Goal: Task Accomplishment & Management: Complete application form

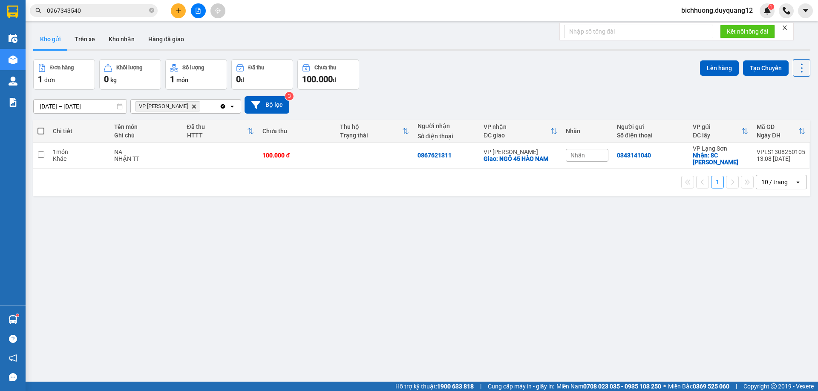
click at [180, 11] on icon "plus" at bounding box center [178, 10] width 5 height 0
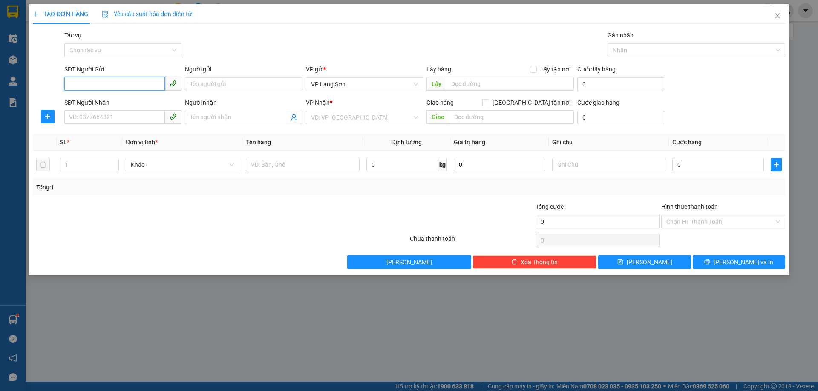
click at [100, 79] on input "SĐT Người Gửi" at bounding box center [114, 84] width 101 height 14
type input "0913204583"
drag, startPoint x: 90, startPoint y: 98, endPoint x: 142, endPoint y: 129, distance: 60.2
click at [91, 99] on div "0913204583 - A" at bounding box center [122, 101] width 107 height 9
type input "A"
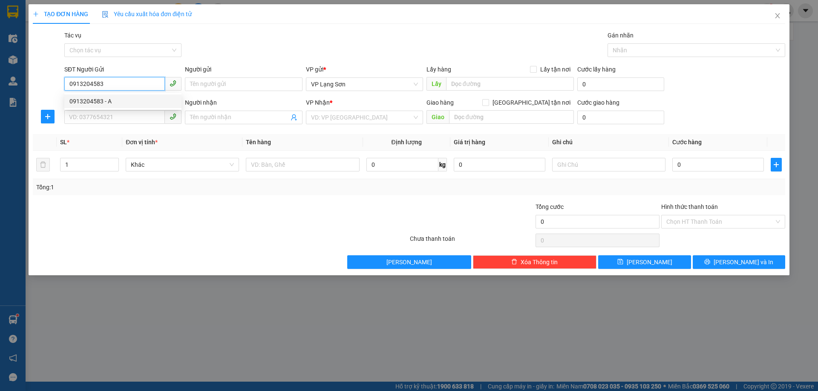
checkbox input "true"
type input "VPLS"
type input "0913204583"
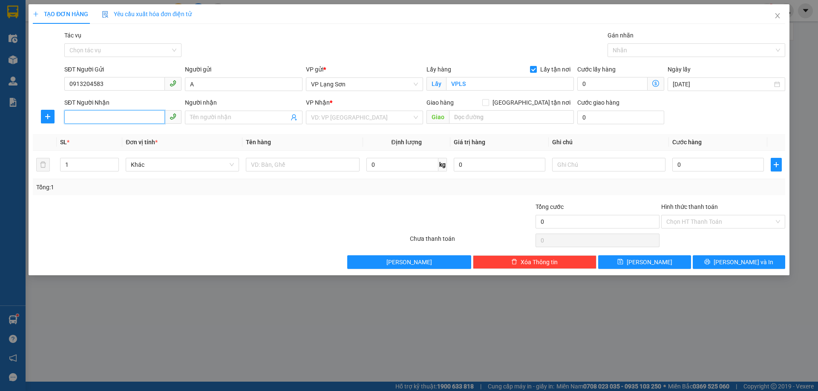
click at [104, 119] on input "SĐT Người Nhận" at bounding box center [114, 117] width 101 height 14
type input "0352605123"
drag, startPoint x: 92, startPoint y: 134, endPoint x: 115, endPoint y: 137, distance: 23.6
click at [92, 134] on div "0352605123 - B" at bounding box center [122, 134] width 107 height 9
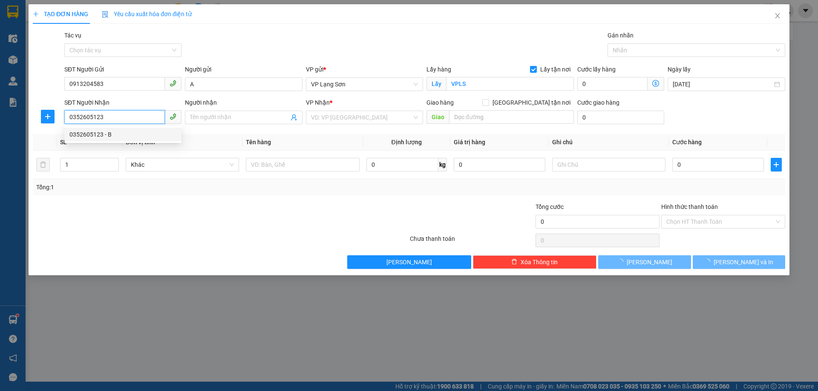
type input "B"
checkbox input "true"
type input "HỌC VIỆN NÔNG NGHIỆP,TRÂU QUỲ,[GEOGRAPHIC_DATA],[GEOGRAPHIC_DATA]"
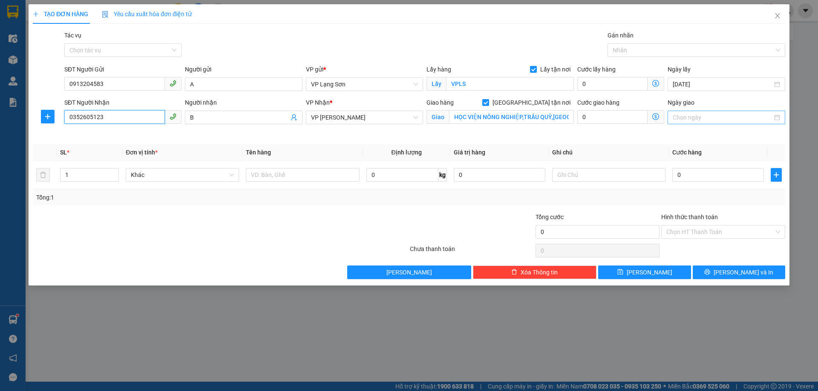
type input "0352605123"
click at [709, 116] on input "Ngày giao" at bounding box center [722, 117] width 99 height 9
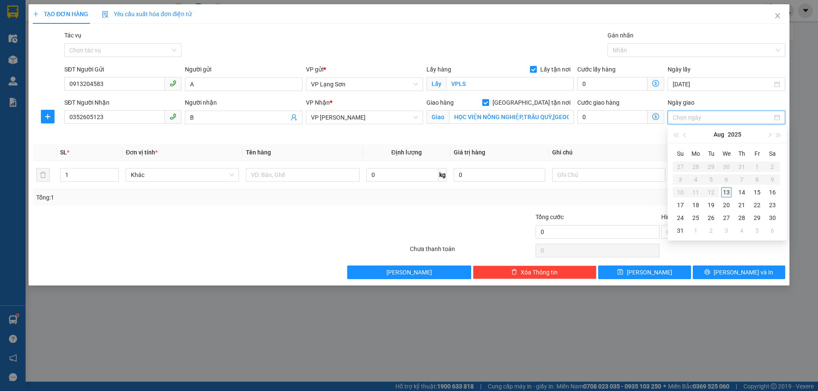
type input "[DATE]"
click at [727, 197] on div "13" at bounding box center [726, 192] width 10 height 10
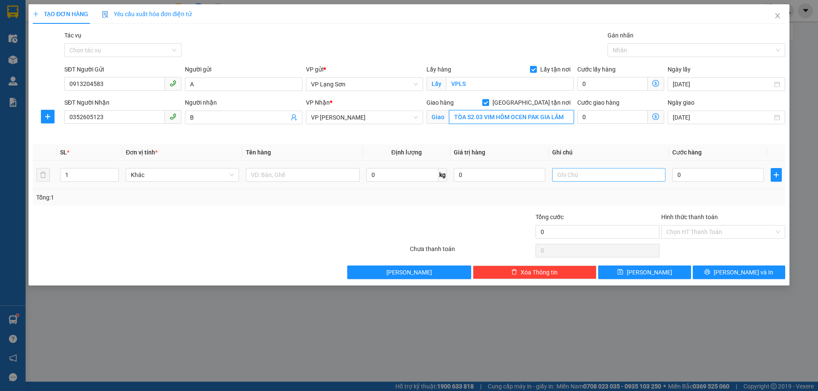
type input "TÒA S2.03 VIM HÔM OCEN PAK GIA LÂM"
drag, startPoint x: 616, startPoint y: 179, endPoint x: 614, endPoint y: 174, distance: 6.1
click at [615, 178] on input "text" at bounding box center [608, 175] width 113 height 14
type input "NGƯỜI GỬI TT"
click at [719, 177] on input "0" at bounding box center [718, 175] width 92 height 14
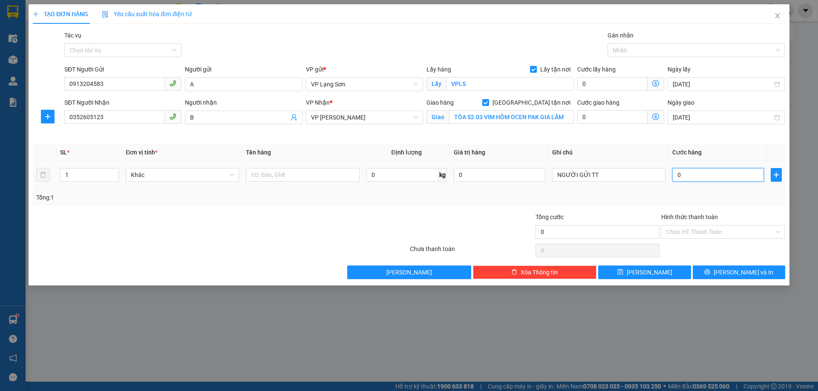
type input "1"
type input "10"
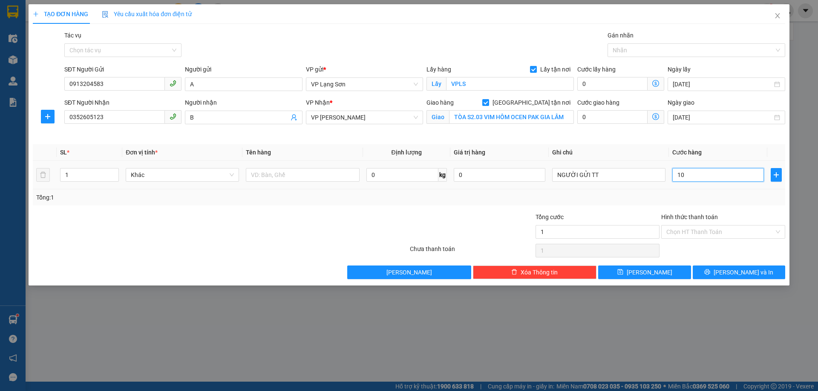
type input "10"
type input "100"
type input "1.000"
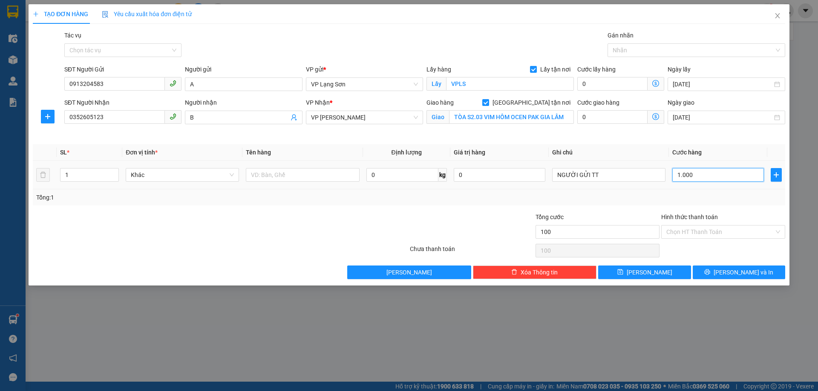
type input "1.000"
type input "10.000"
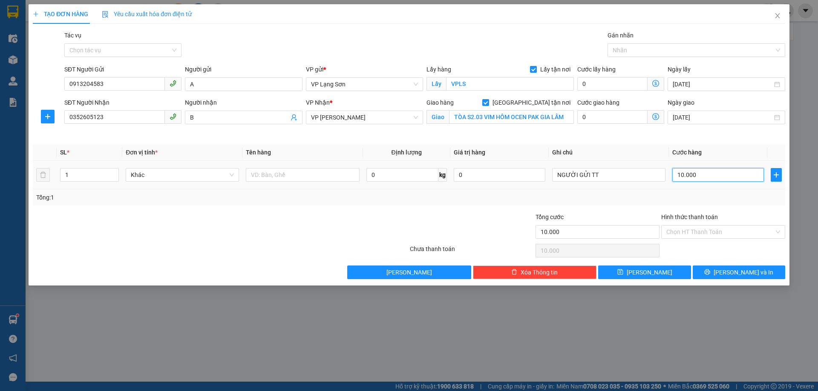
type input "100.000"
click at [269, 175] on input "text" at bounding box center [302, 175] width 113 height 14
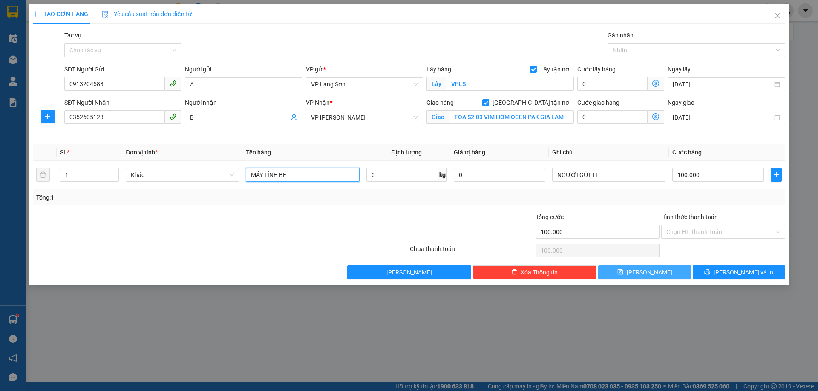
type input "MÁY TÍNH BÉ"
click at [651, 270] on span "[PERSON_NAME]" at bounding box center [650, 272] width 46 height 9
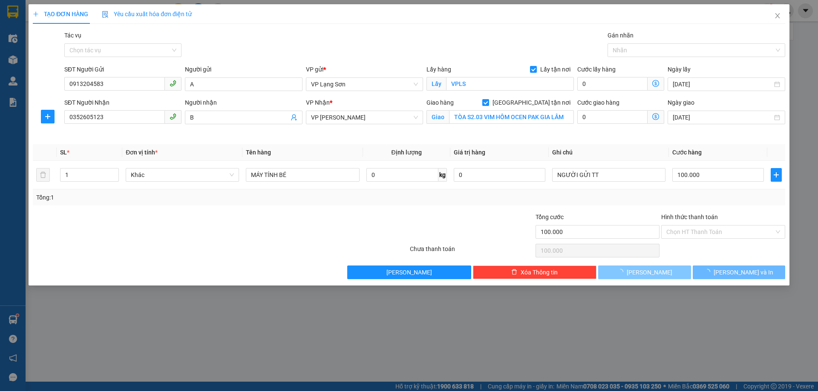
checkbox input "false"
type input "0"
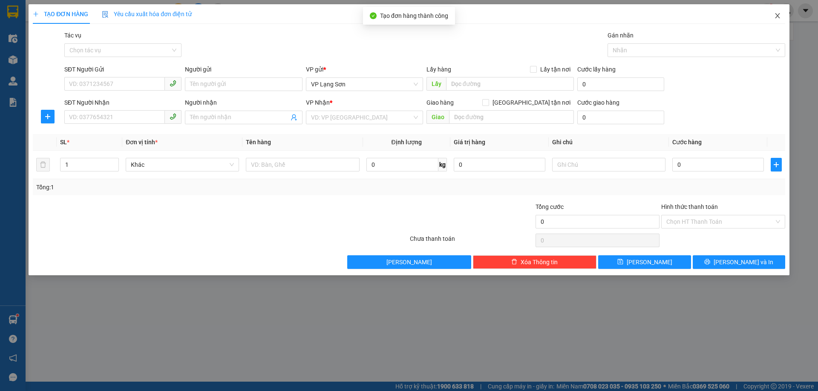
click at [779, 16] on icon "close" at bounding box center [777, 15] width 7 height 7
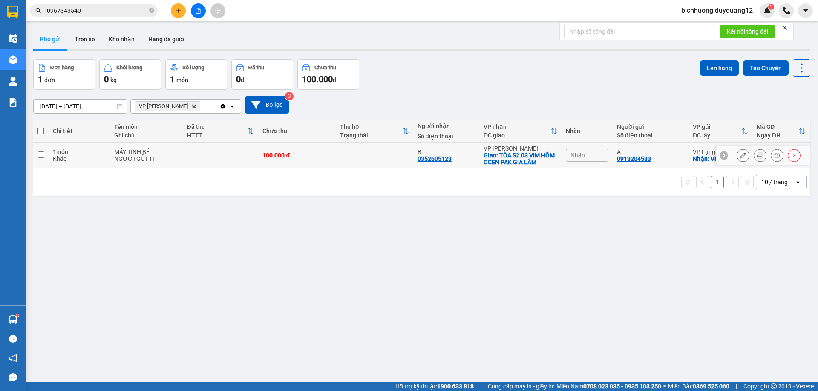
drag, startPoint x: 41, startPoint y: 155, endPoint x: 53, endPoint y: 154, distance: 12.0
click at [41, 155] on input "checkbox" at bounding box center [41, 155] width 6 height 6
checkbox input "true"
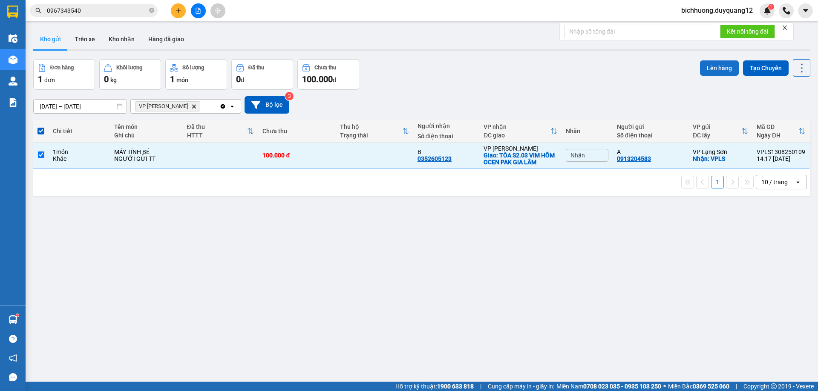
click at [706, 67] on button "Lên hàng" at bounding box center [719, 67] width 39 height 15
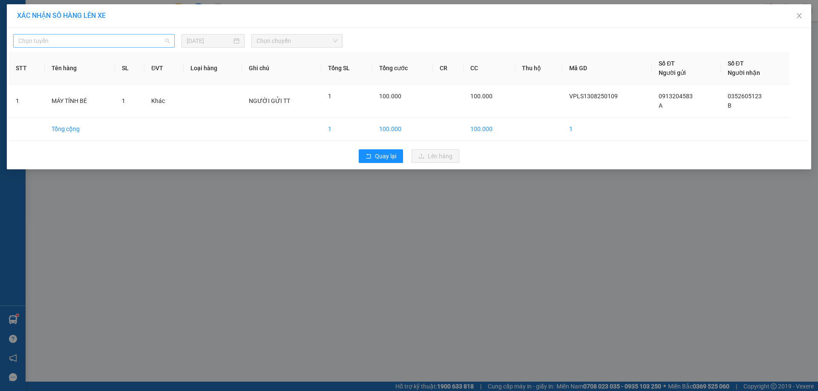
click at [169, 40] on span "Chọn tuyến" at bounding box center [93, 41] width 151 height 13
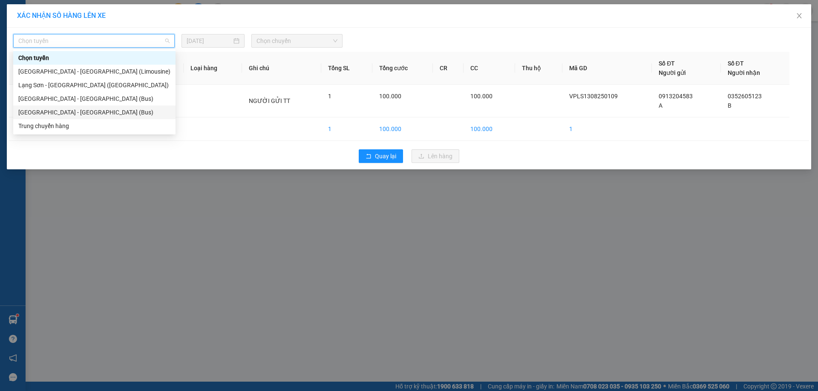
click at [55, 115] on div "[GEOGRAPHIC_DATA] - [GEOGRAPHIC_DATA] (Bus)" at bounding box center [94, 112] width 152 height 9
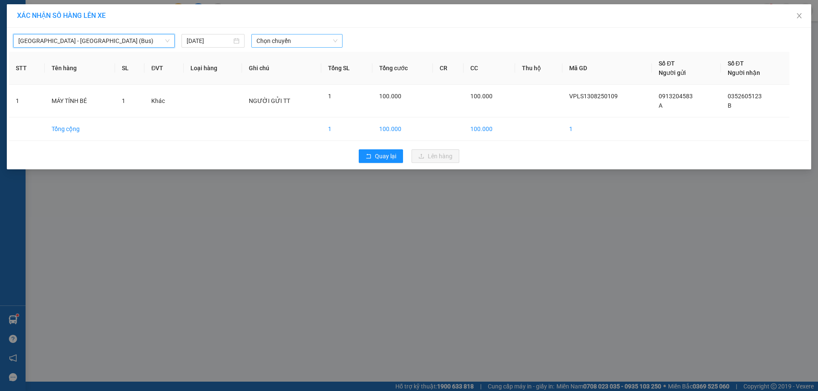
click at [335, 45] on span "Chọn chuyến" at bounding box center [296, 41] width 81 height 13
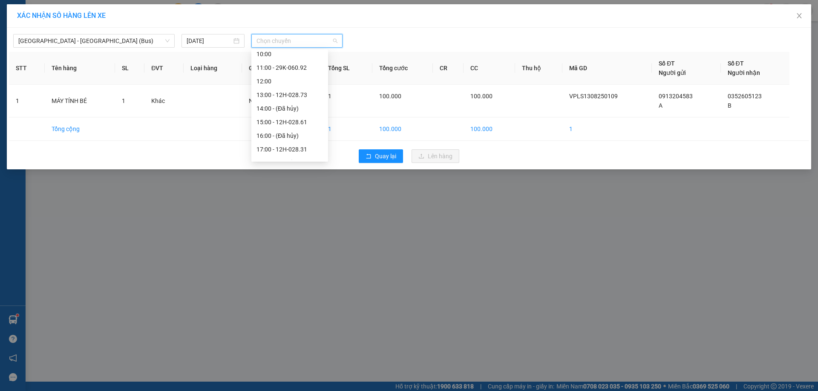
scroll to position [106, 0]
click at [278, 118] on div "15:00 - 12H-028.61" at bounding box center [289, 115] width 66 height 9
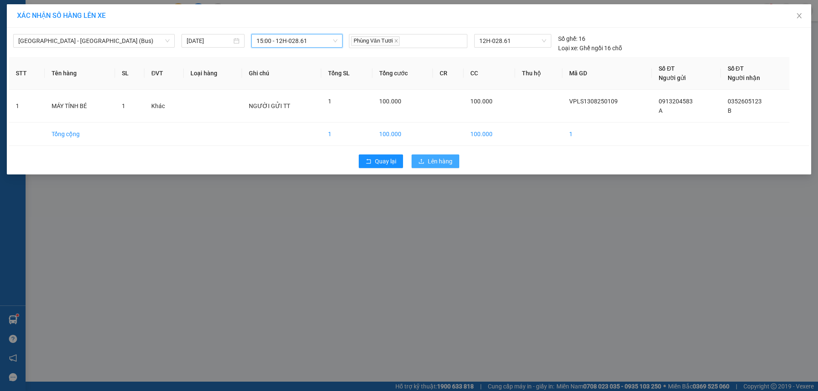
click at [446, 165] on span "Lên hàng" at bounding box center [440, 161] width 25 height 9
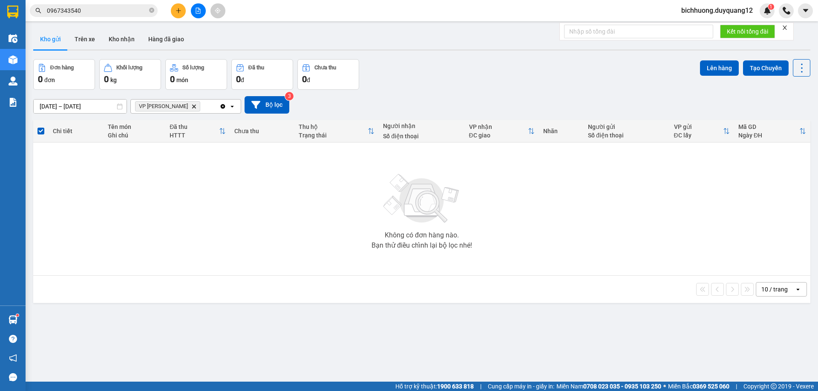
click at [175, 14] on button at bounding box center [178, 10] width 15 height 15
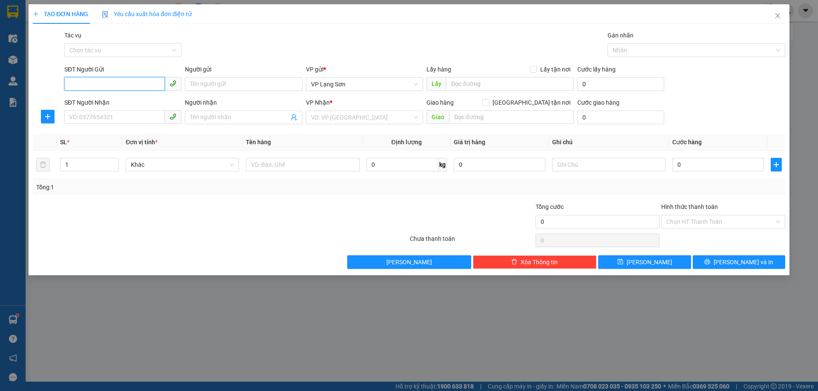
click at [74, 85] on input "SĐT Người Gửi" at bounding box center [114, 84] width 101 height 14
paste input "0868578366"
click at [70, 85] on input "0868578366" at bounding box center [114, 84] width 101 height 14
type input "0868578366"
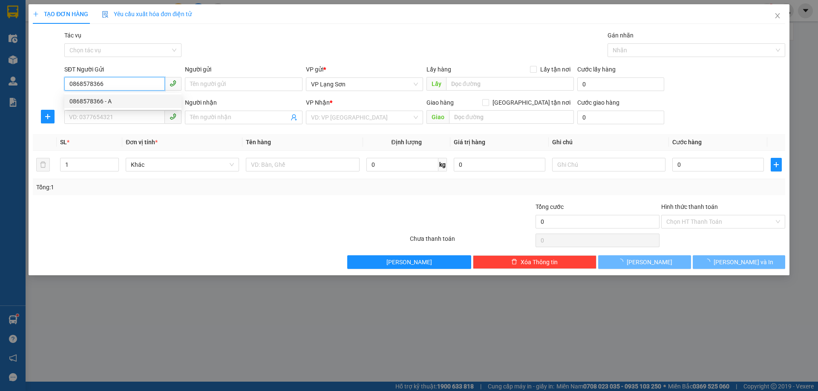
click at [81, 99] on div "0868578366 - A" at bounding box center [122, 101] width 107 height 9
type input "A"
checkbox input "true"
type input "527 BÀ TRIỆU"
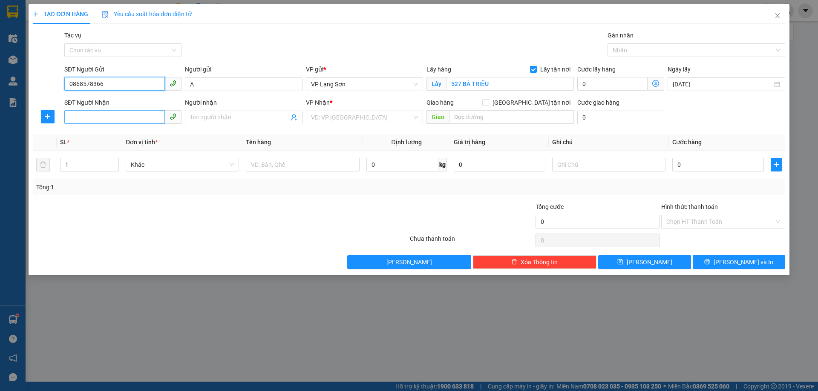
type input "0868578366"
click at [137, 117] on input "SĐT Người Nhận" at bounding box center [114, 117] width 101 height 14
drag, startPoint x: 121, startPoint y: 136, endPoint x: 138, endPoint y: 136, distance: 17.0
click at [122, 136] on div "0878169999 - B" at bounding box center [122, 134] width 107 height 9
type input "0878169999"
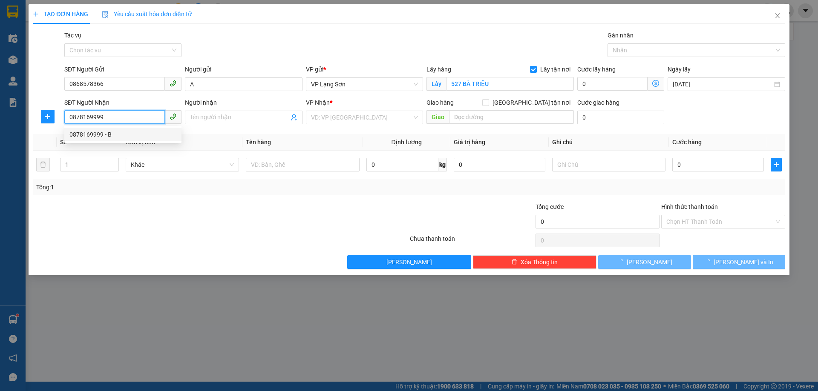
type input "B"
checkbox input "true"
type input "38 C HÀNG CÓT,HOÀN KIẾM,[GEOGRAPHIC_DATA]"
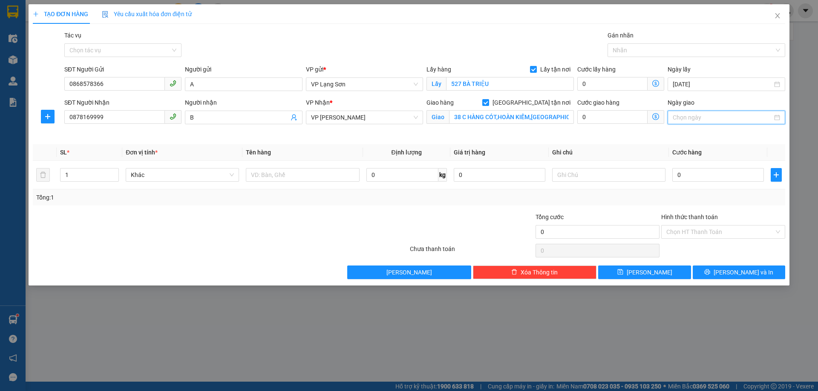
drag, startPoint x: 694, startPoint y: 116, endPoint x: 714, endPoint y: 137, distance: 28.6
click at [694, 117] on input "Ngày giao" at bounding box center [722, 117] width 99 height 9
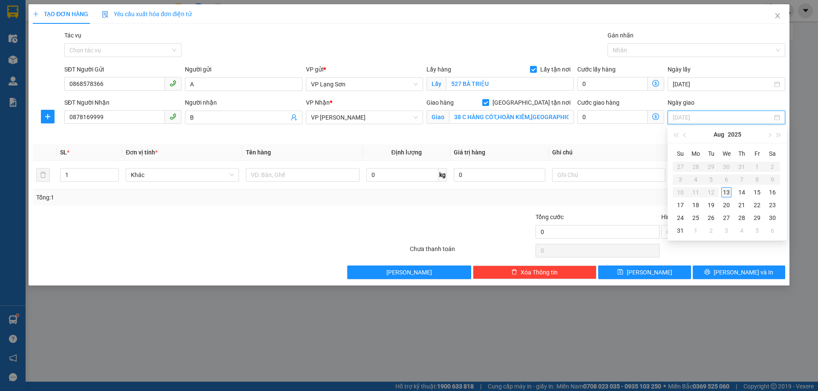
type input "[DATE]"
click at [725, 194] on div "13" at bounding box center [726, 192] width 10 height 10
click at [692, 178] on input "0" at bounding box center [718, 175] width 92 height 14
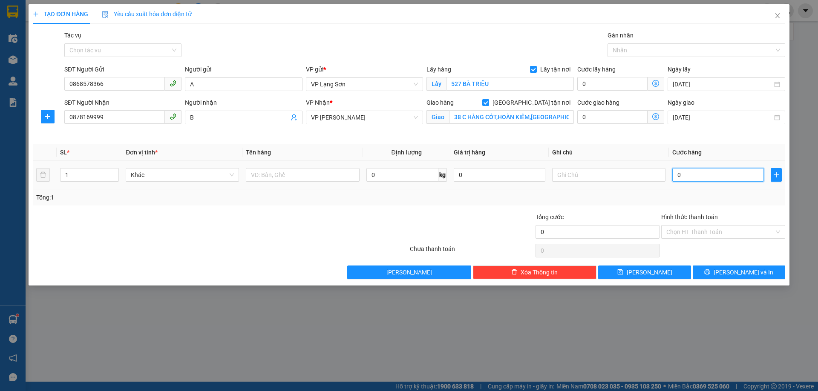
type input "1"
type input "10"
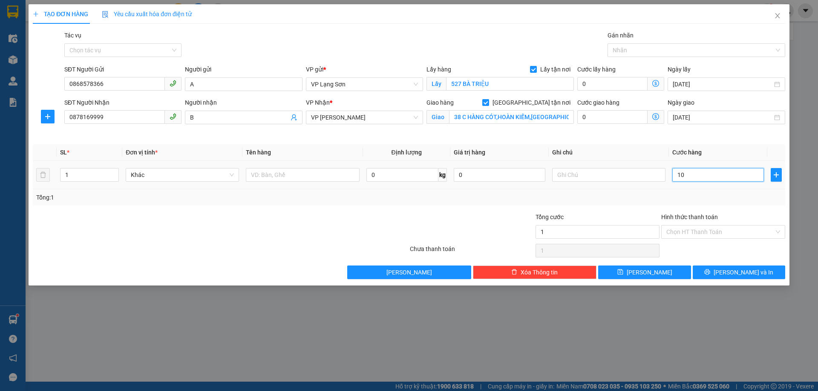
type input "10"
type input "100"
type input "1.000"
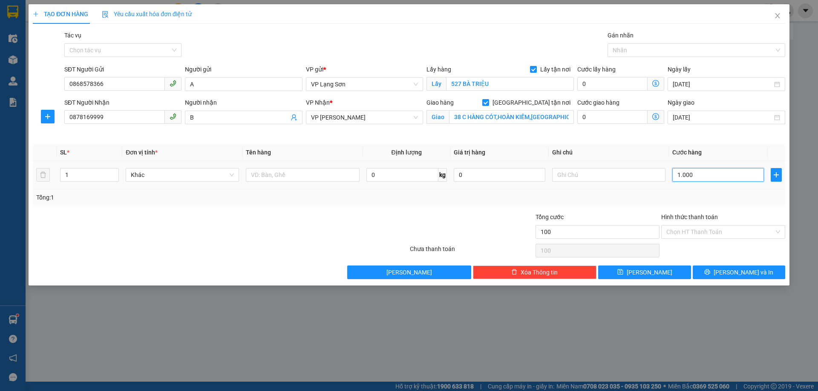
type input "1.000"
type input "10.000"
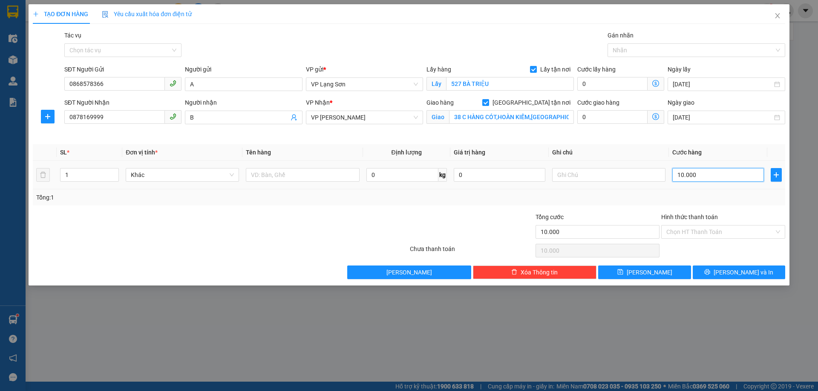
type input "100.000"
click at [574, 181] on input "text" at bounding box center [608, 175] width 113 height 14
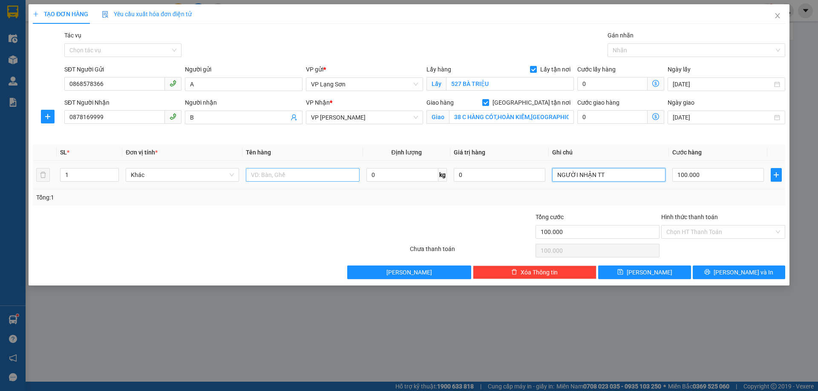
type input "NGƯỜI NHẬN TT"
click at [301, 181] on input "text" at bounding box center [302, 175] width 113 height 14
type input "1 TÚI ĐỒ NHỎ"
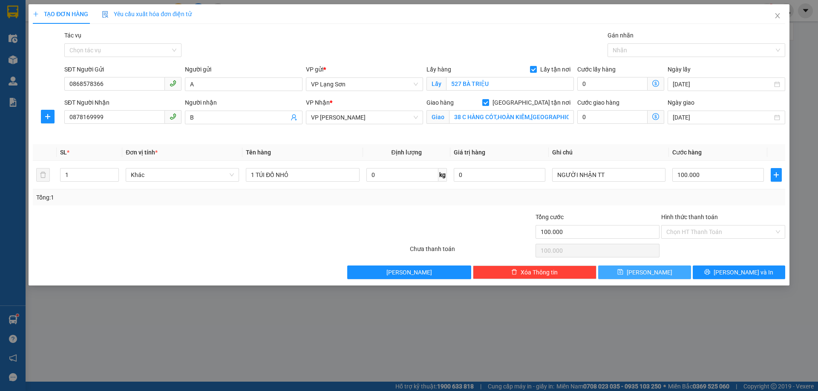
click at [656, 270] on button "[PERSON_NAME]" at bounding box center [644, 273] width 92 height 14
checkbox input "false"
type input "0"
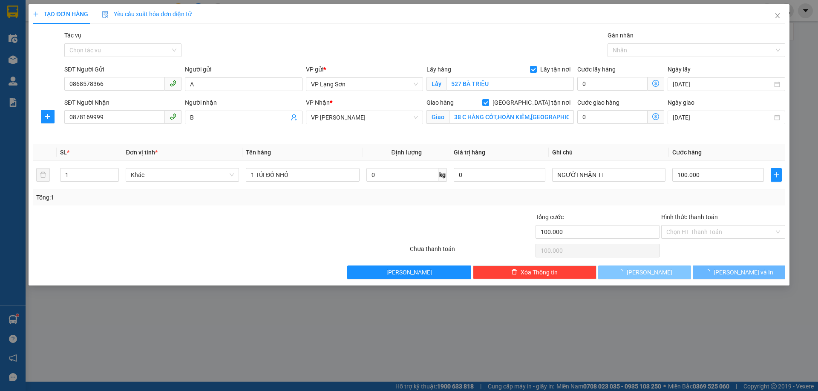
type input "0"
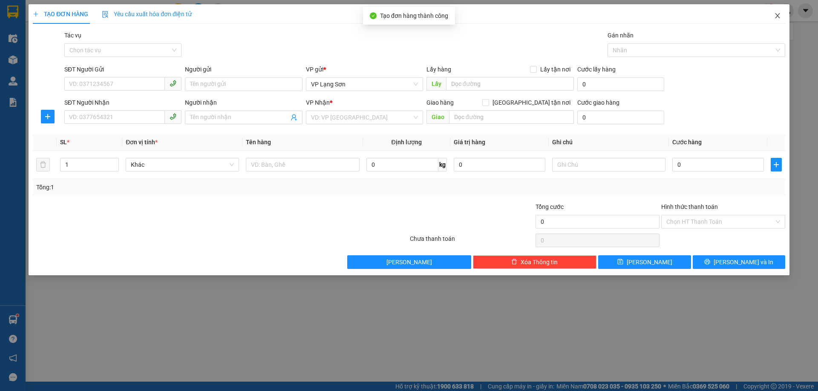
click at [780, 17] on icon "close" at bounding box center [777, 15] width 7 height 7
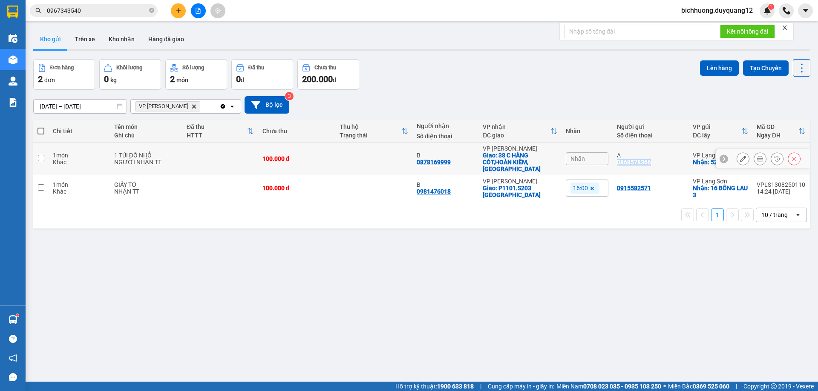
drag, startPoint x: 611, startPoint y: 159, endPoint x: 651, endPoint y: 160, distance: 40.1
click at [650, 165] on td "A 0868578366" at bounding box center [650, 159] width 76 height 33
checkbox input "true"
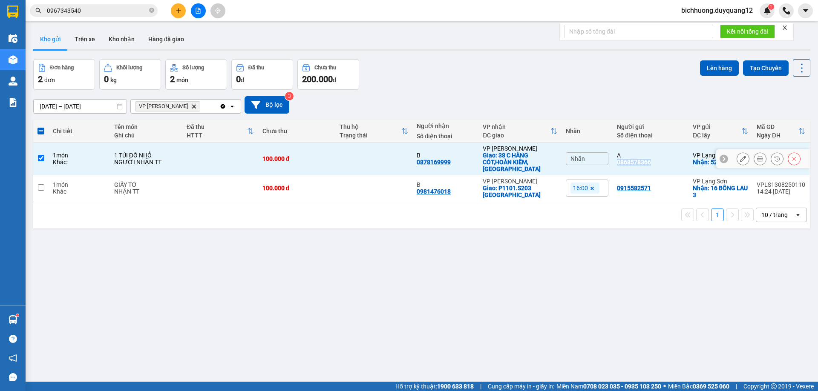
copy div "0868578366"
click at [90, 9] on input "0967343540" at bounding box center [97, 10] width 101 height 9
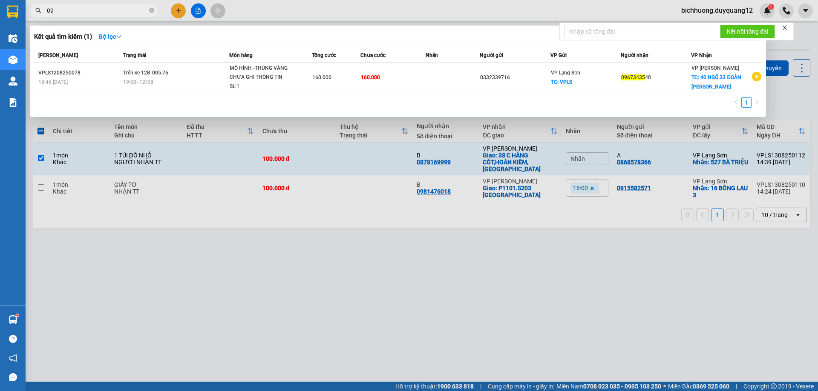
type input "0"
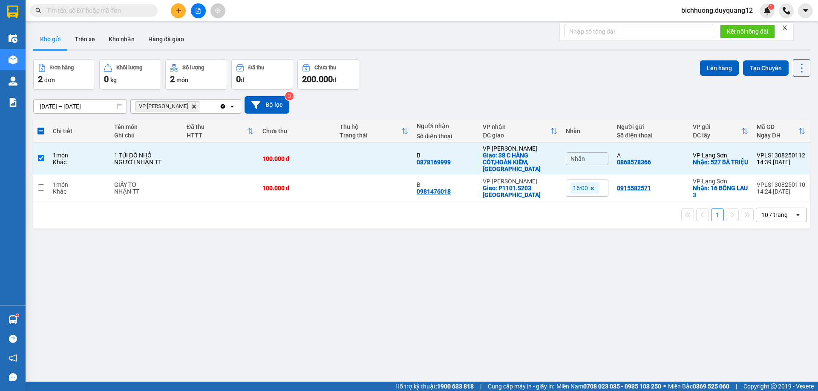
paste input "0912863988"
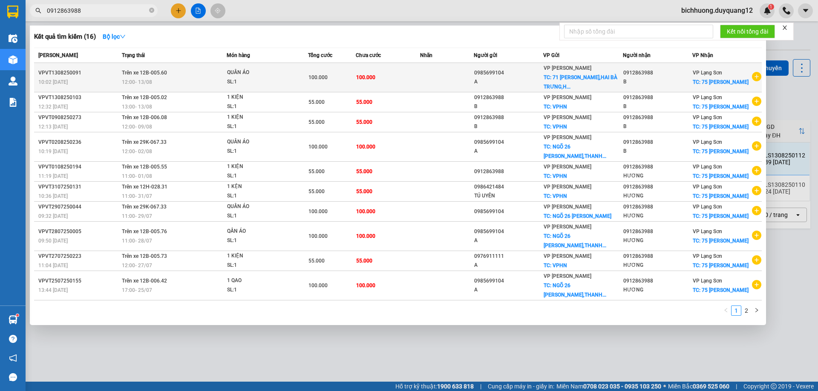
type input "0912863988"
click at [566, 84] on span "TC: 71 [PERSON_NAME],HAI BÀ TRƯNG,H..." at bounding box center [580, 82] width 74 height 15
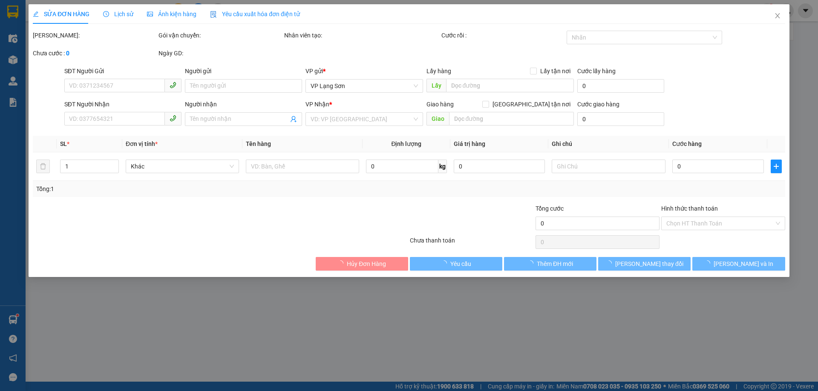
type input "0985699104"
type input "A"
checkbox input "true"
type input "71 [PERSON_NAME],HAI BÀ TRƯNG,[GEOGRAPHIC_DATA]"
type input "0912863988"
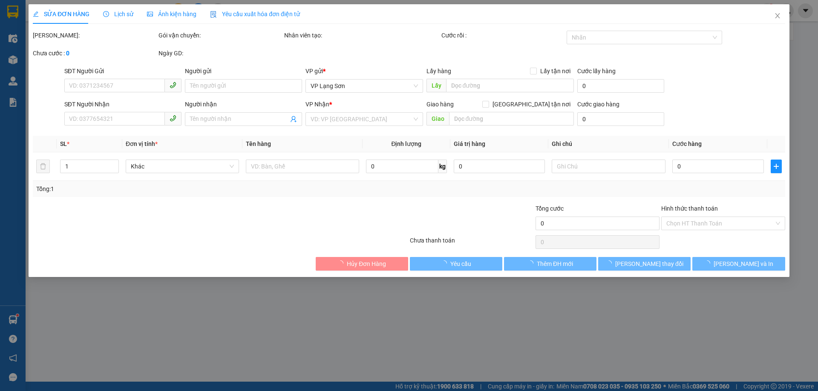
type input "B"
checkbox input "true"
type input "75 [PERSON_NAME]"
type input "100.000"
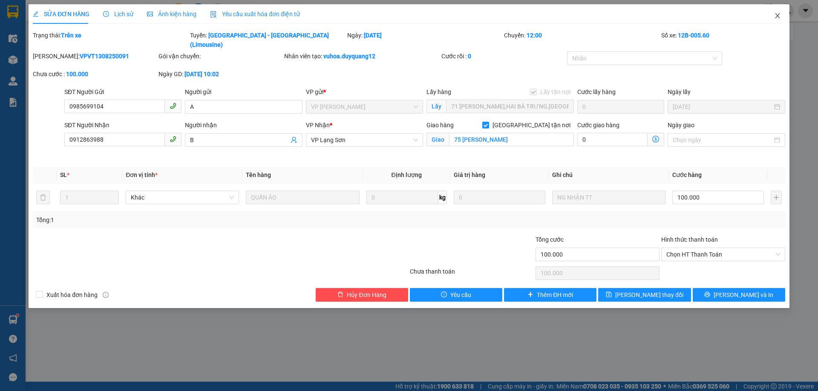
click at [779, 14] on icon "close" at bounding box center [777, 15] width 7 height 7
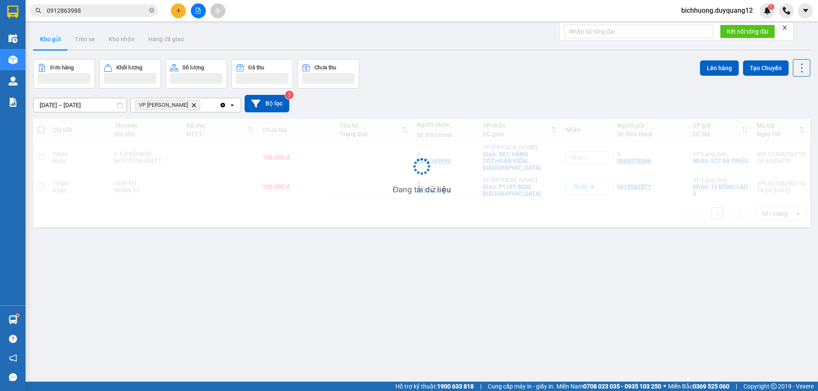
click at [551, 75] on div "Đơn hàng Khối lượng Số lượng Đã thu Chưa thu Lên hàng Tạo Chuyến" at bounding box center [421, 73] width 777 height 29
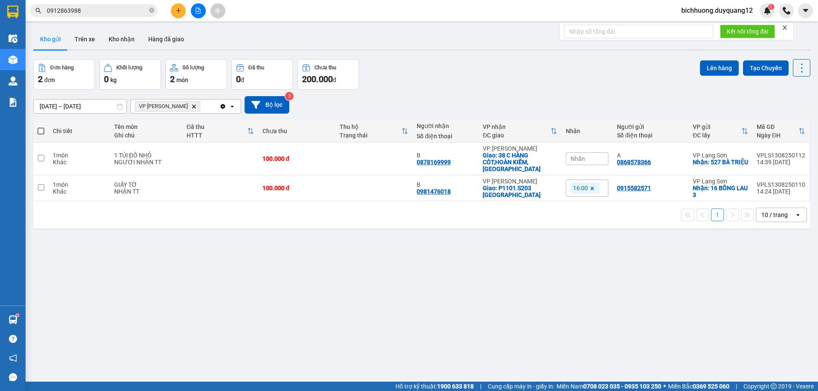
click at [101, 15] on input "0912863988" at bounding box center [97, 10] width 101 height 9
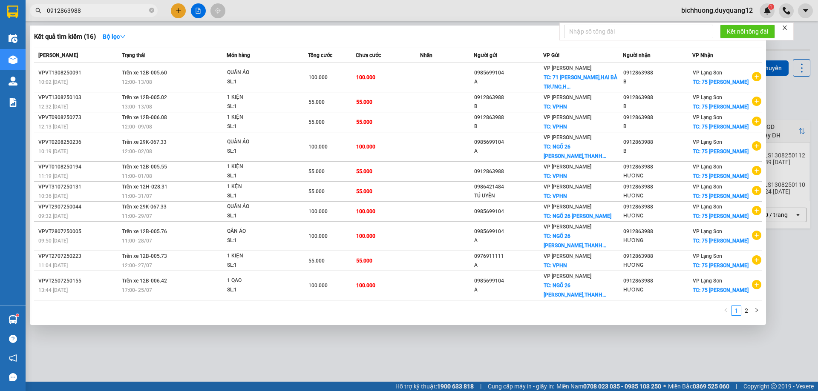
click at [101, 15] on input "0912863988" at bounding box center [97, 10] width 101 height 9
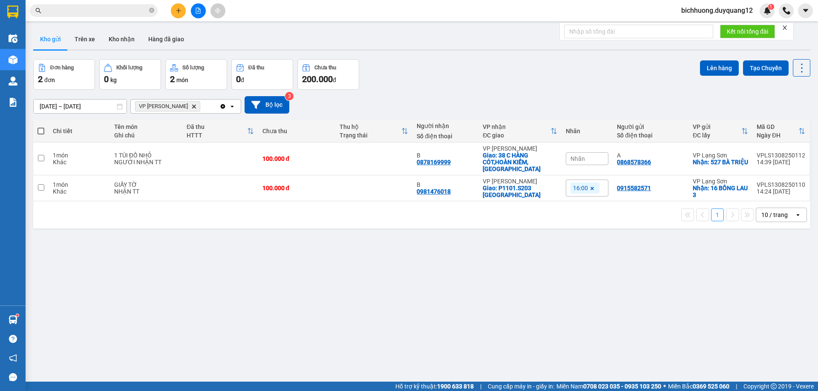
paste input "0918224352"
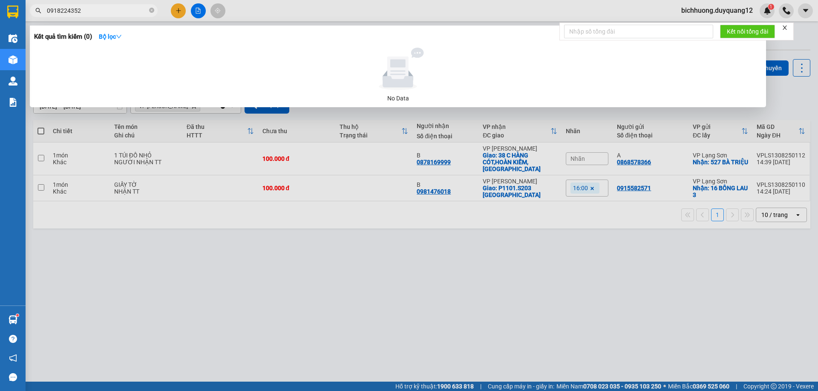
click at [98, 12] on input "0918224352" at bounding box center [97, 10] width 101 height 9
type input "0918224352"
click at [178, 12] on div at bounding box center [409, 195] width 818 height 391
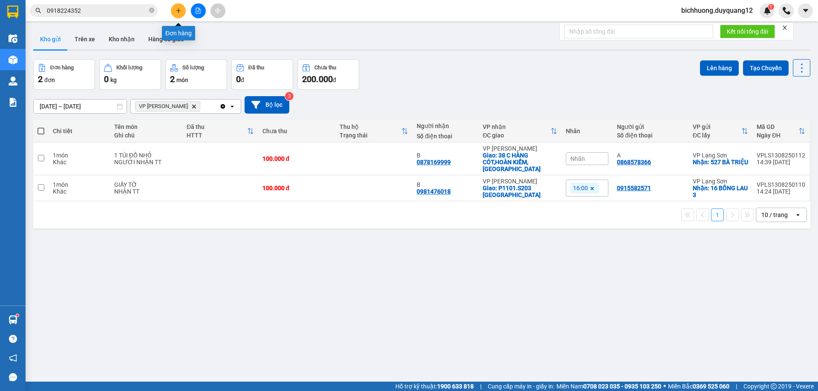
click at [178, 12] on icon "plus" at bounding box center [178, 10] width 0 height 5
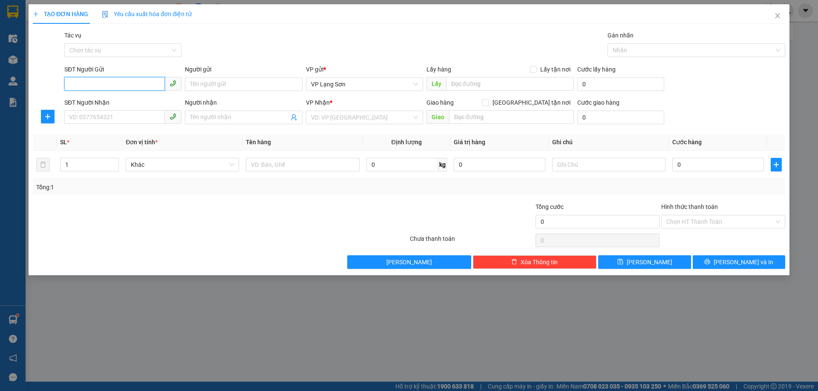
paste input "0918224352"
click at [69, 84] on input "0918224352" at bounding box center [114, 84] width 101 height 14
type input "0918224352"
click at [475, 84] on input "text" at bounding box center [510, 84] width 128 height 14
click at [416, 81] on span "VP Lạng Sơn" at bounding box center [364, 84] width 107 height 13
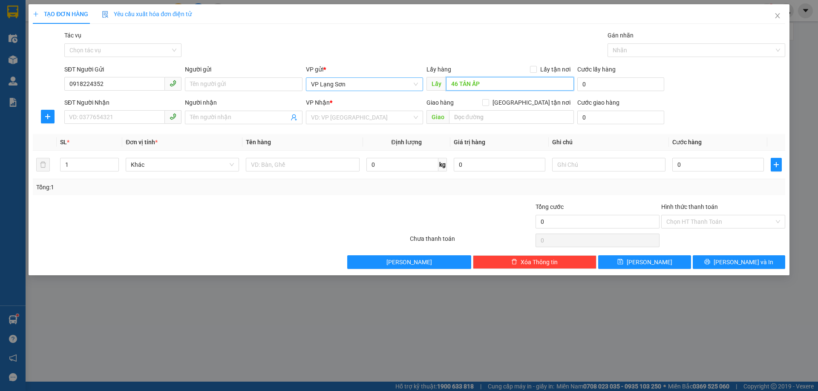
type input "46 TÂN ẤP"
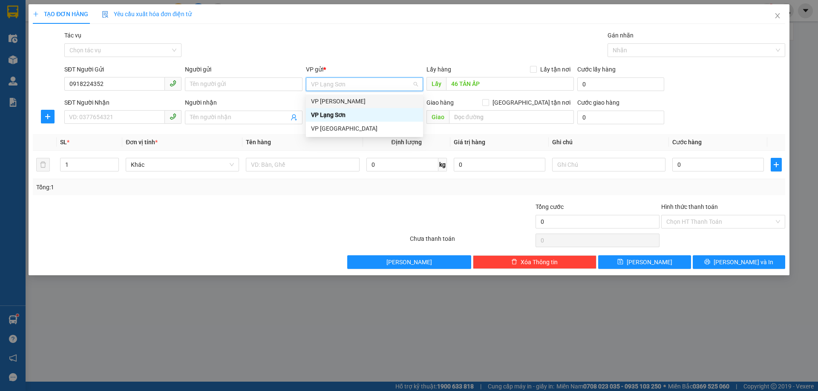
click at [382, 101] on div "VP [PERSON_NAME]" at bounding box center [364, 101] width 107 height 9
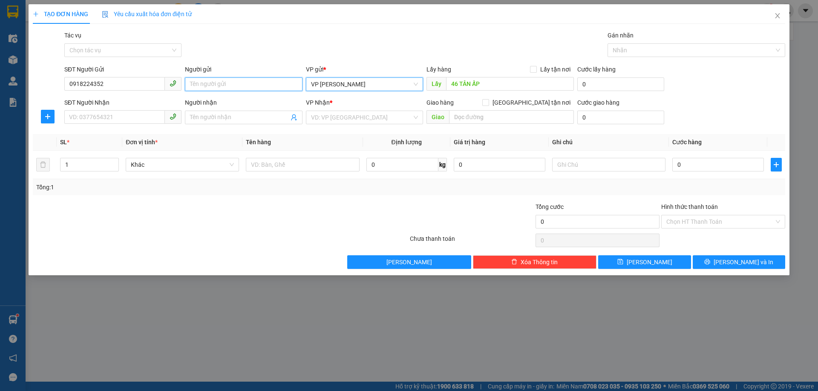
click at [259, 86] on input "Người gửi" at bounding box center [243, 85] width 117 height 14
type input "A"
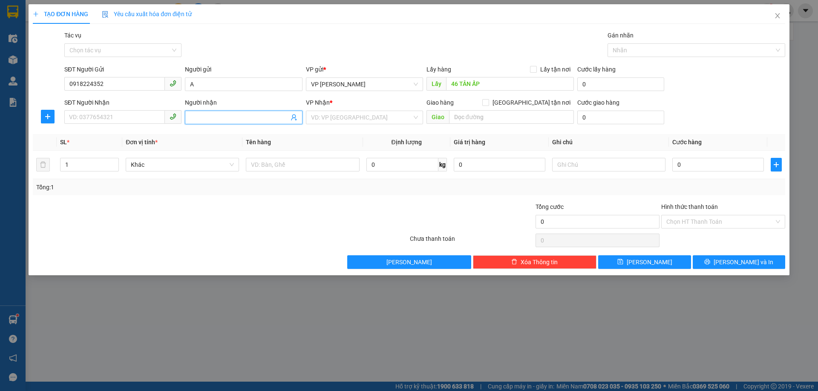
click at [219, 117] on input "Người nhận" at bounding box center [239, 117] width 98 height 9
type input "B"
click at [775, 17] on icon "close" at bounding box center [777, 15] width 7 height 7
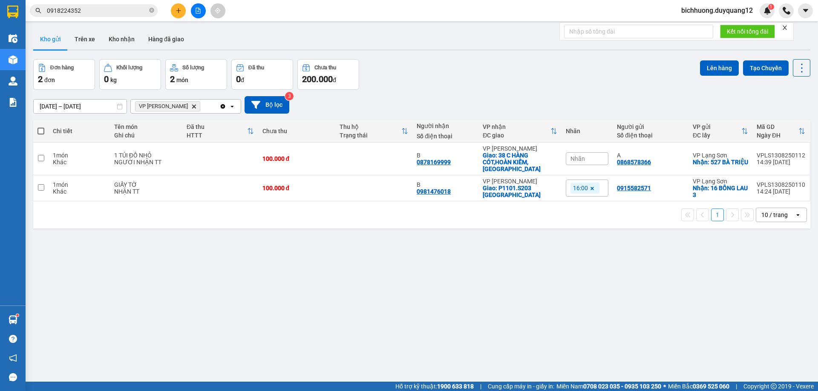
click at [725, 12] on span "bichhuong.duyquang12" at bounding box center [716, 10] width 85 height 11
click at [706, 26] on span "Đăng xuất" at bounding box center [720, 26] width 69 height 9
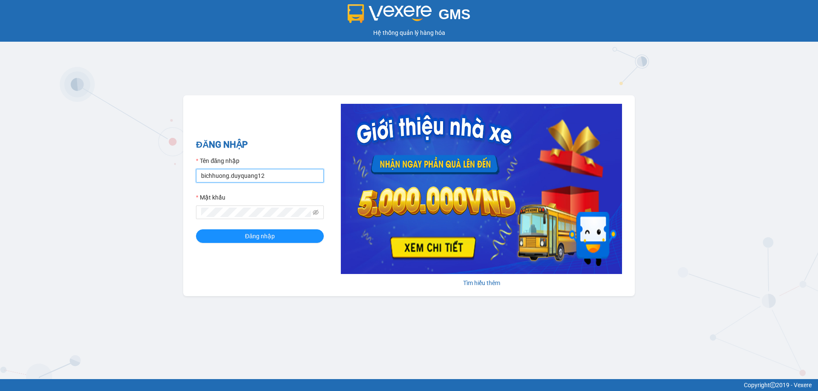
click at [282, 178] on input "bichhuong.duyquang12" at bounding box center [260, 176] width 128 height 14
type input "nguyenmai.duyquang12"
click at [267, 240] on span "Đăng nhập" at bounding box center [260, 236] width 30 height 9
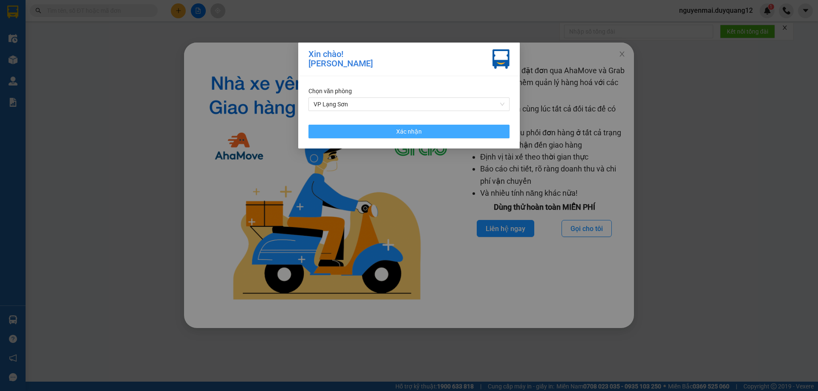
click at [398, 128] on span "Xác nhận" at bounding box center [409, 131] width 26 height 9
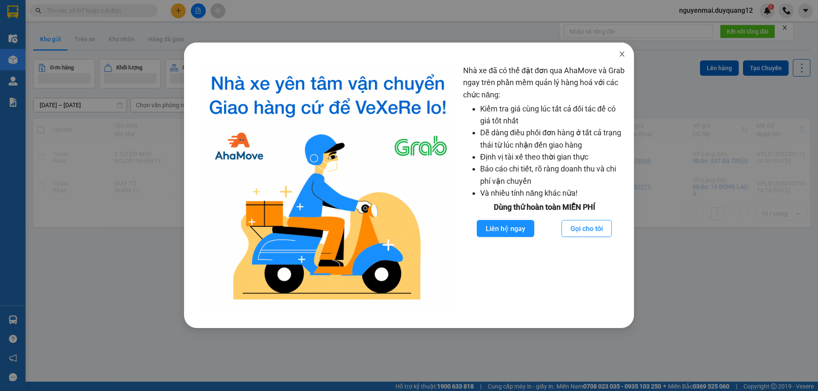
click at [618, 53] on icon "close" at bounding box center [621, 54] width 7 height 7
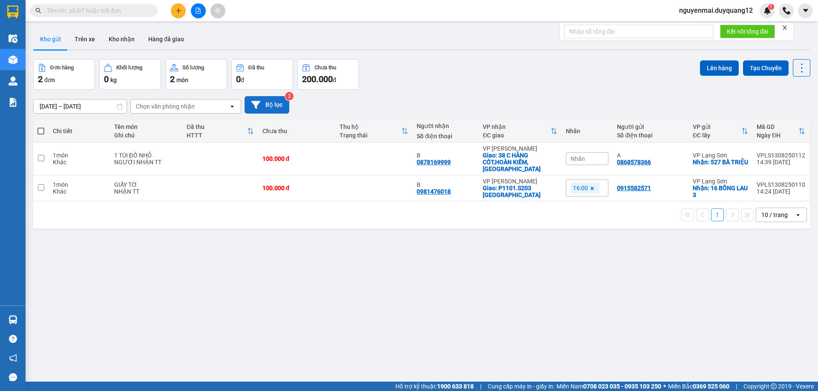
click at [273, 104] on button "Bộ lọc" at bounding box center [266, 104] width 45 height 17
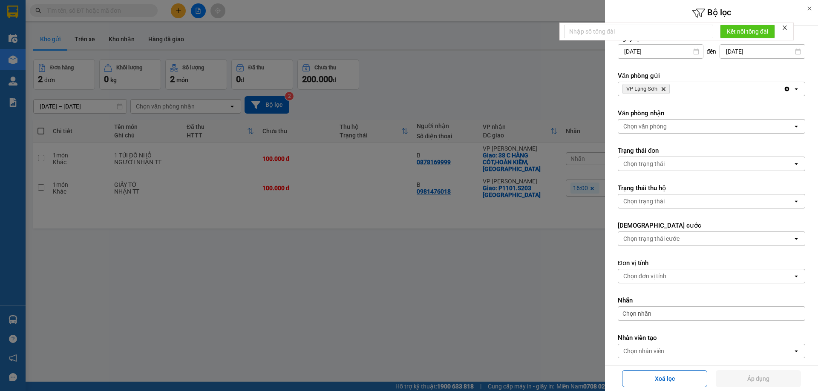
click at [696, 88] on div "VP Lạng Sơn Delete" at bounding box center [700, 89] width 165 height 14
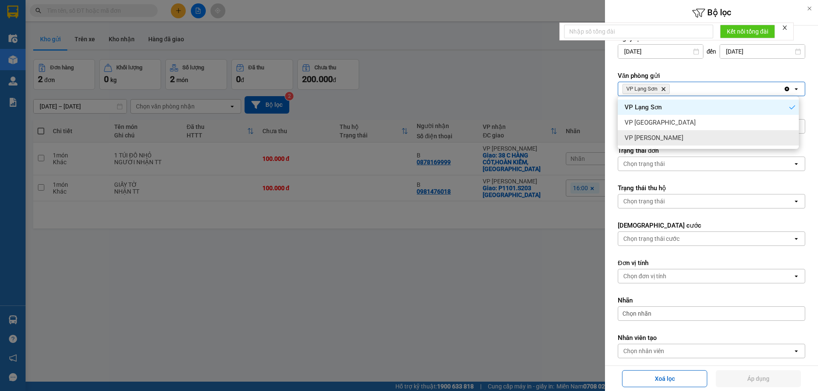
click at [664, 137] on div "VP [PERSON_NAME]" at bounding box center [708, 137] width 181 height 15
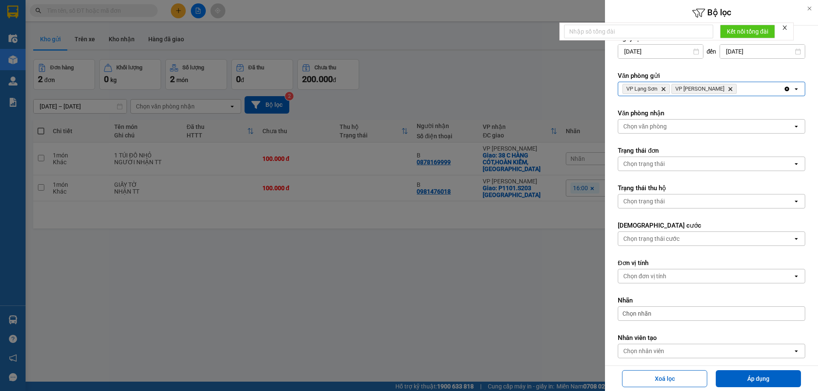
click at [662, 128] on div "Chọn văn phòng" at bounding box center [644, 126] width 43 height 9
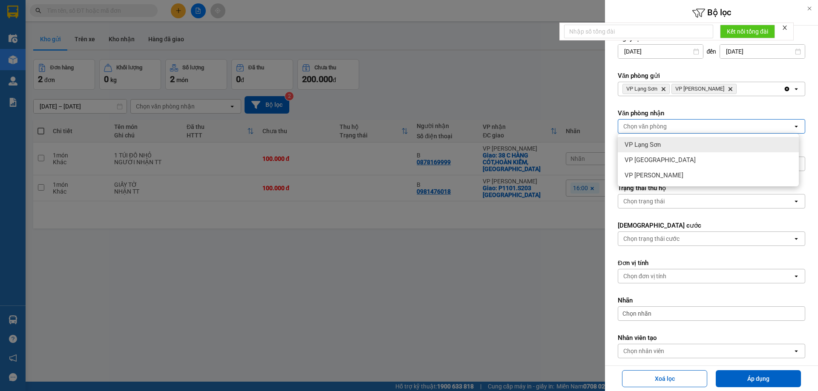
click at [661, 146] on div "VP Lạng Sơn" at bounding box center [708, 144] width 181 height 15
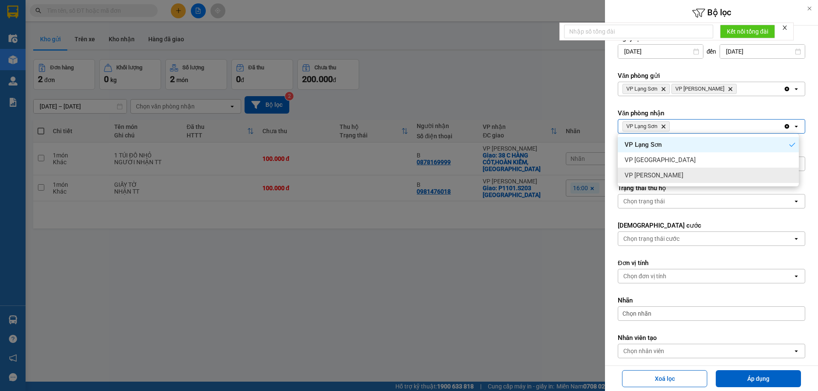
click at [660, 177] on span "VP [PERSON_NAME]" at bounding box center [653, 175] width 59 height 9
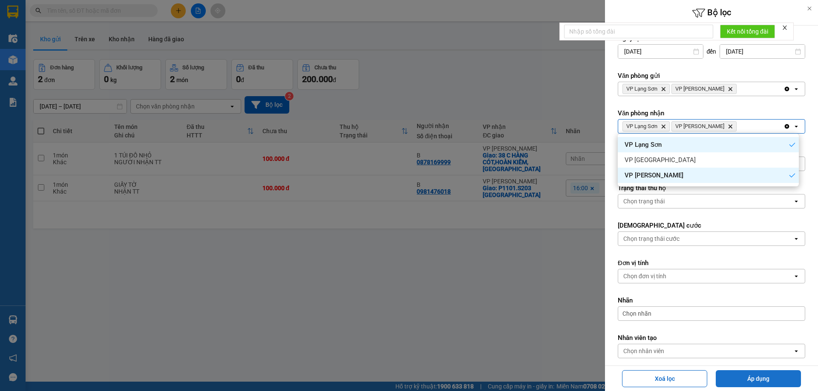
click at [766, 384] on button "Áp dụng" at bounding box center [758, 379] width 85 height 17
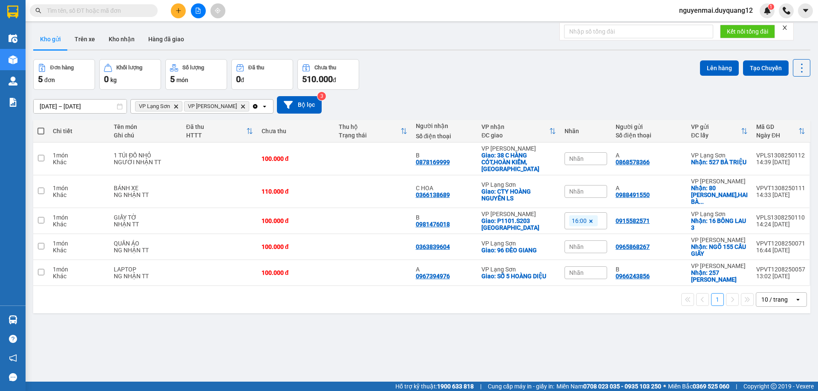
paste input "0916784999"
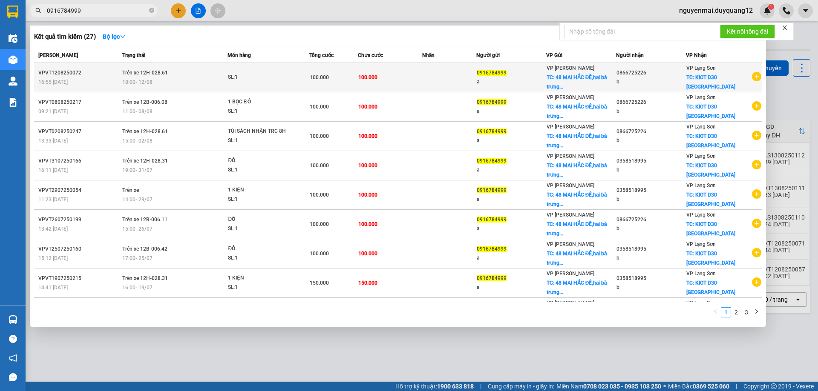
type input "0916784999"
click at [753, 78] on icon "plus-circle" at bounding box center [756, 76] width 9 height 9
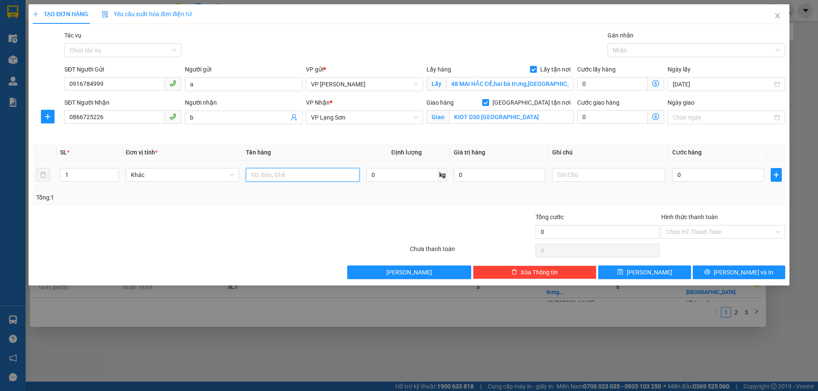
click at [288, 179] on input "text" at bounding box center [302, 175] width 113 height 14
type input "1 KIỆN"
click at [571, 177] on input "text" at bounding box center [608, 175] width 113 height 14
type input "NG GỬI TT"
click at [700, 175] on input "0" at bounding box center [718, 175] width 92 height 14
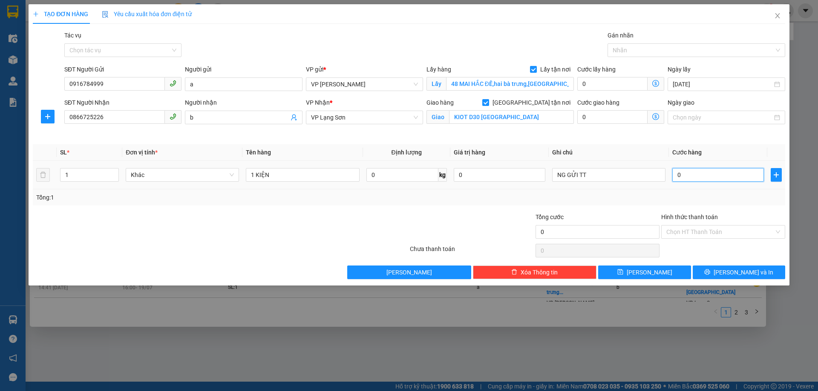
type input "1"
type input "10"
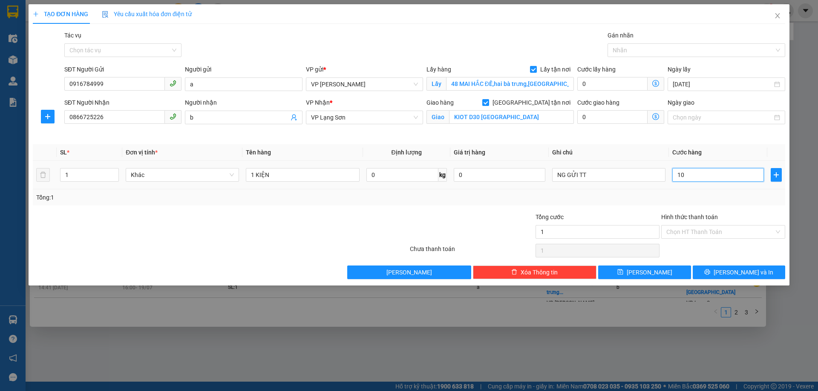
type input "10"
type input "100"
type input "1.000"
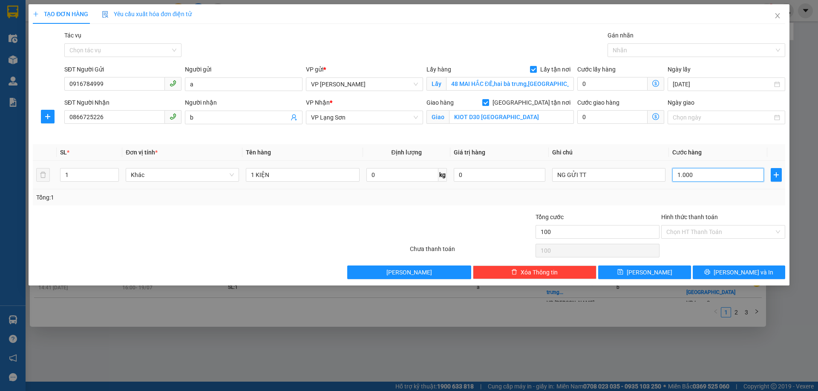
type input "1.000"
type input "10.000"
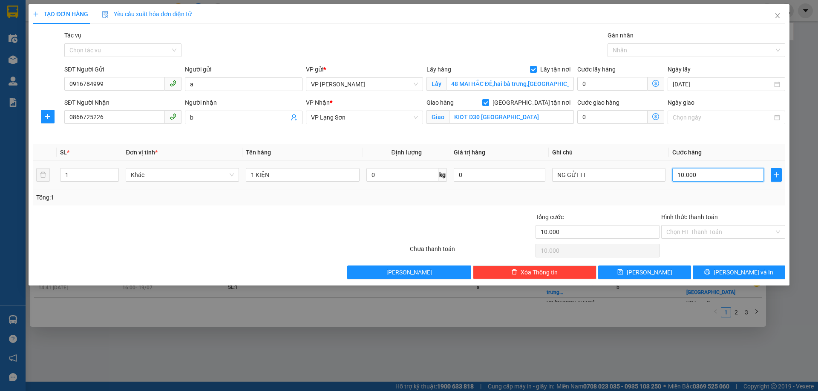
type input "100.000"
click at [650, 269] on span "[PERSON_NAME]" at bounding box center [650, 272] width 46 height 9
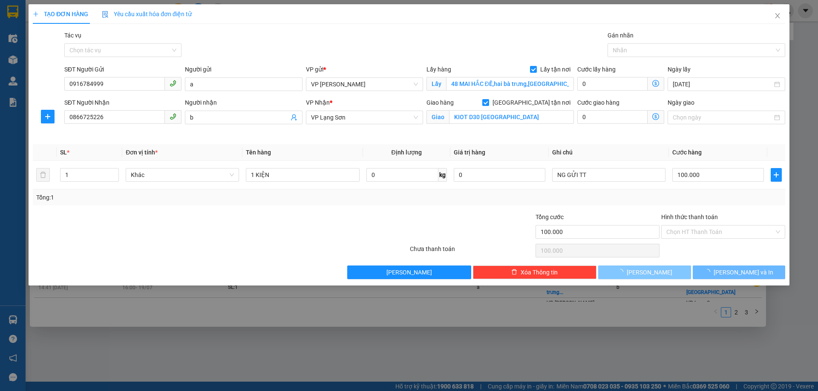
checkbox input "false"
type input "0"
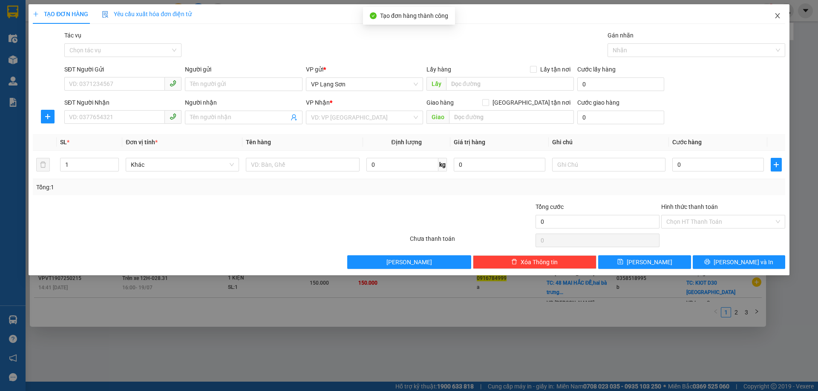
click at [775, 17] on icon "close" at bounding box center [777, 15] width 7 height 7
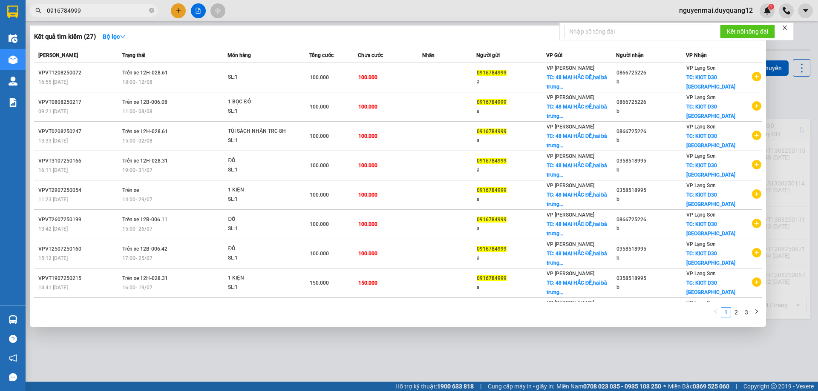
click at [803, 93] on div at bounding box center [409, 195] width 818 height 391
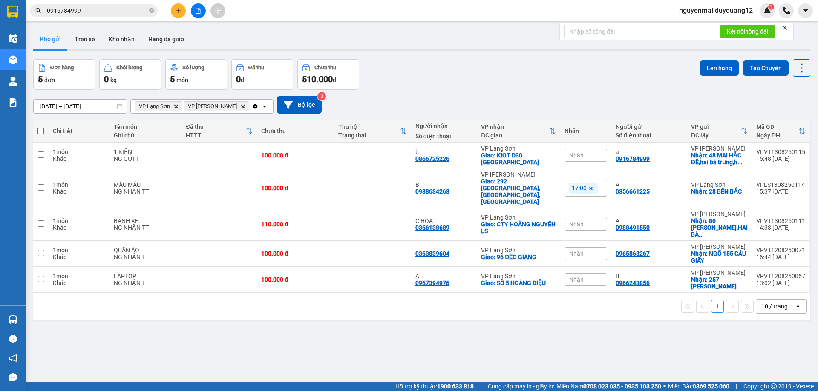
click at [96, 9] on input "0916784999" at bounding box center [97, 10] width 101 height 9
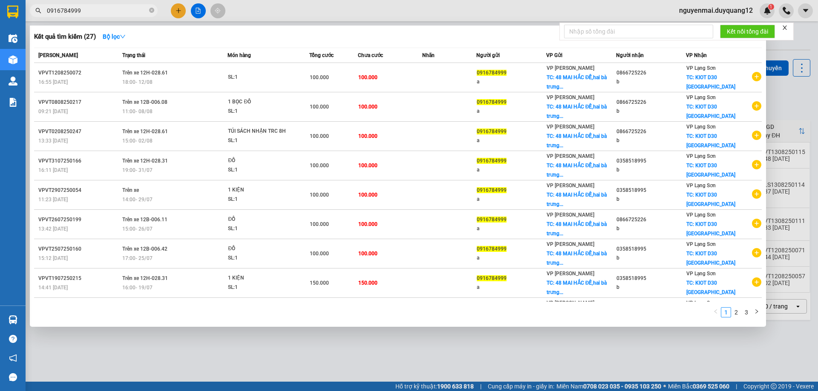
click at [96, 9] on input "0916784999" at bounding box center [97, 10] width 101 height 9
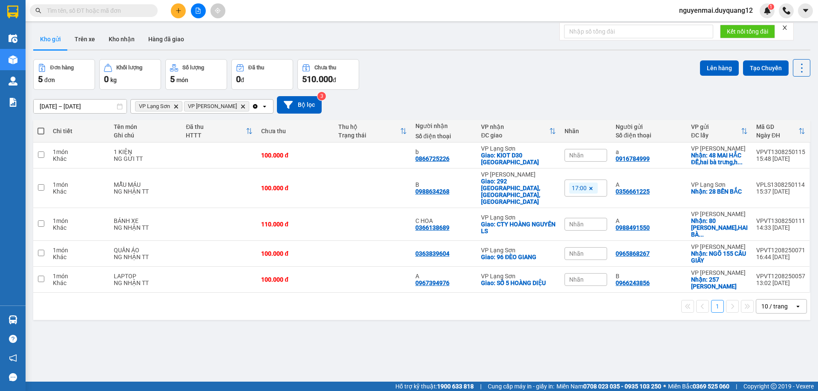
paste input "0385805988"
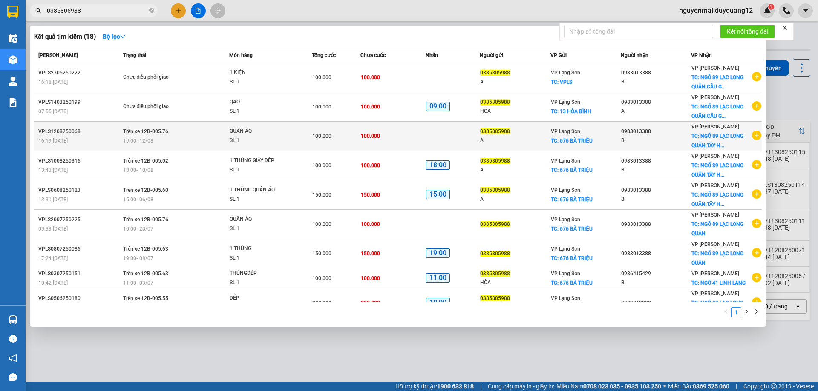
type input "0385805988"
click at [753, 134] on icon "plus-circle" at bounding box center [756, 135] width 9 height 9
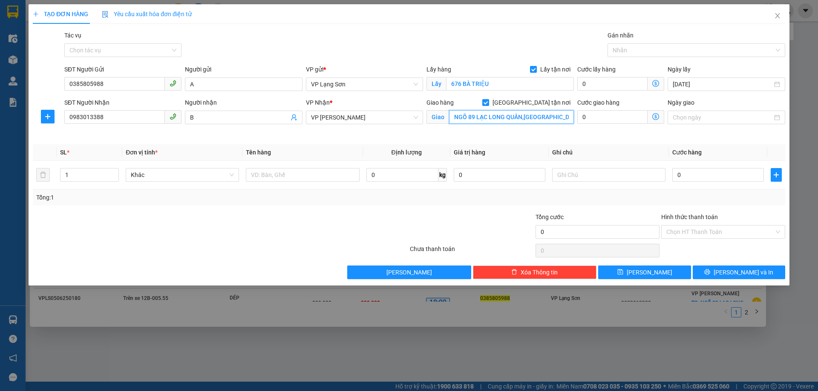
click at [525, 118] on input "NGÕ 89 LẠC LONG QUÂN,TÂY HỒ,HÀ NỘI" at bounding box center [511, 117] width 125 height 14
type input "BV TÂM ANH"
click at [97, 118] on input "0983013388" at bounding box center [114, 117] width 101 height 14
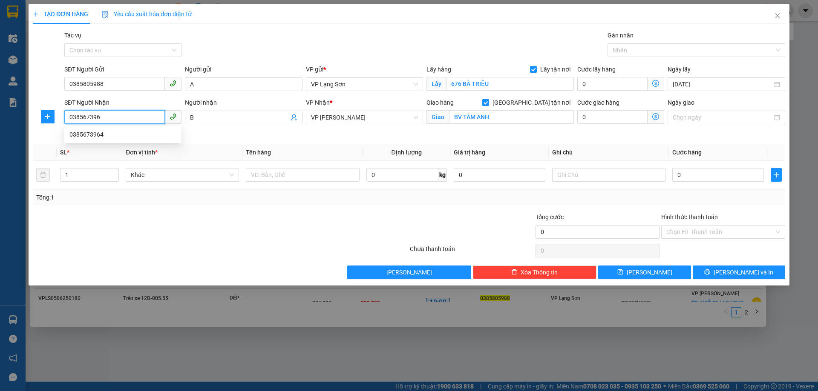
type input "0385673964"
click at [85, 138] on div "0385673964" at bounding box center [122, 134] width 107 height 9
type input "BV NHI TW"
type input "0385673964"
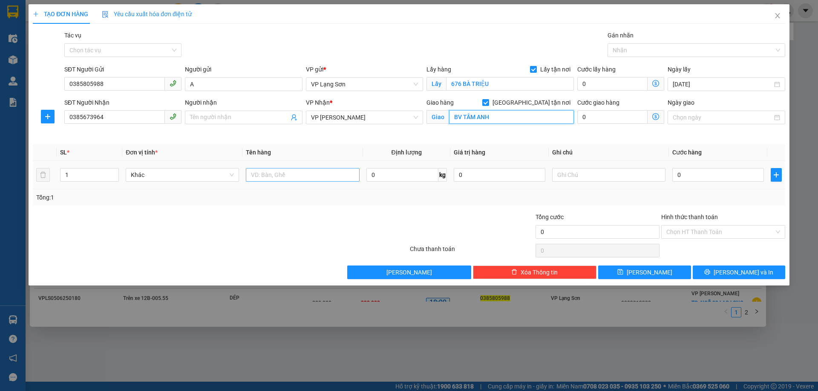
type input "BV TÂM ANH"
click at [270, 172] on input "text" at bounding box center [302, 175] width 113 height 14
type input "QUẦN ÁO"
click at [238, 118] on input "Người nhận" at bounding box center [239, 117] width 98 height 9
type input "B"
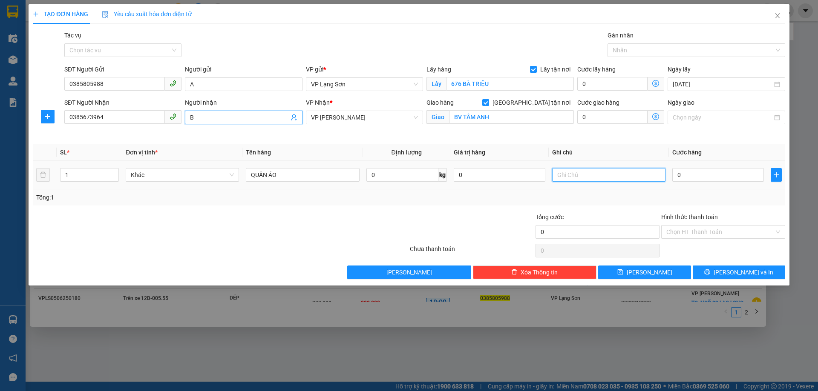
click at [572, 176] on input "text" at bounding box center [608, 175] width 113 height 14
type input "NG GỬI TT"
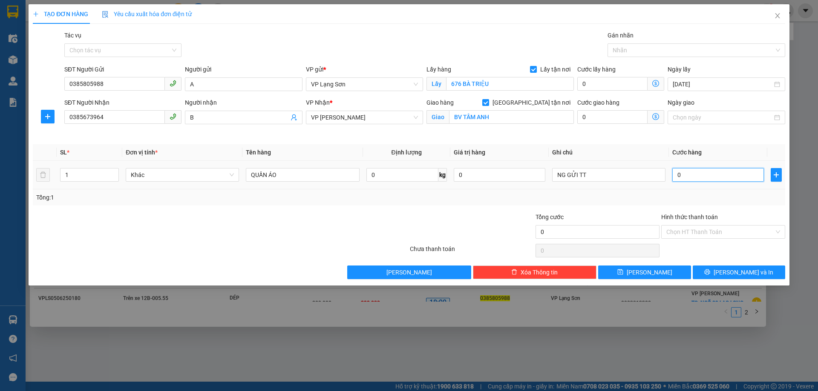
click at [687, 176] on input "0" at bounding box center [718, 175] width 92 height 14
type input "1"
type input "10"
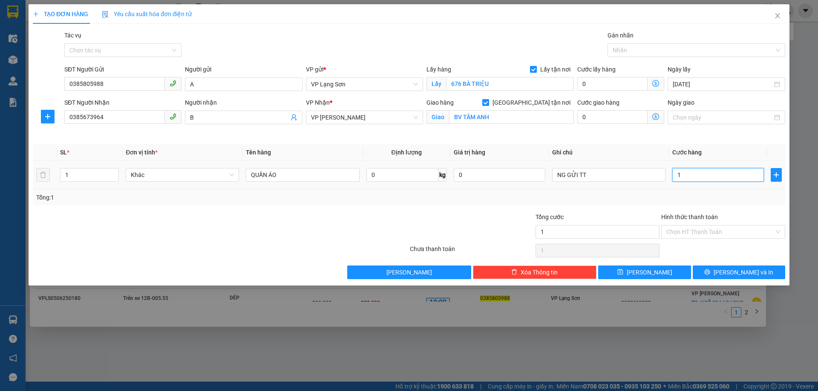
type input "10"
type input "100"
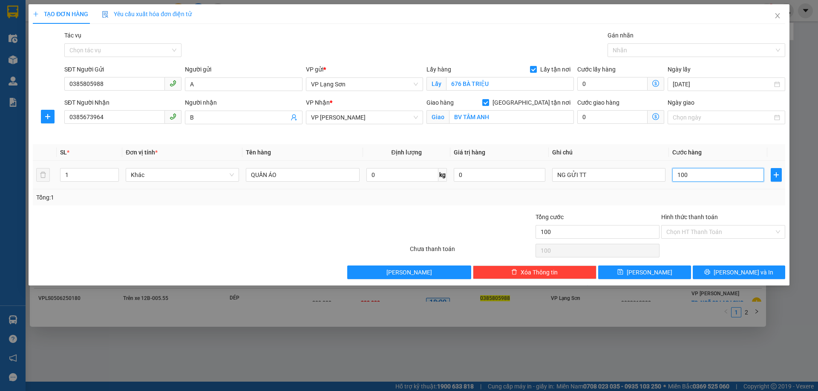
type input "1.000"
type input "10.000"
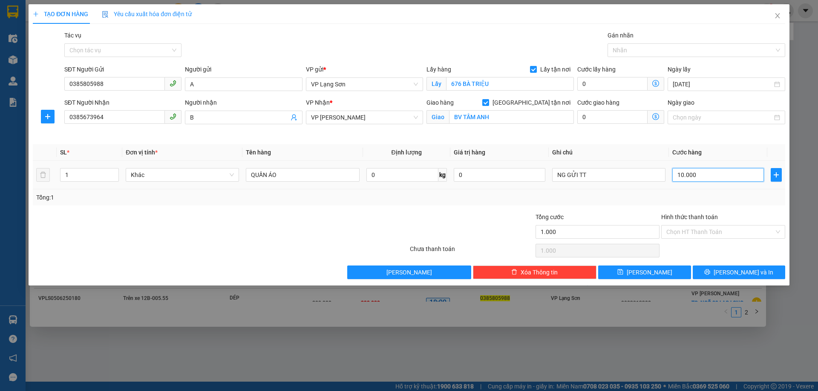
type input "10.000"
type input "100.000"
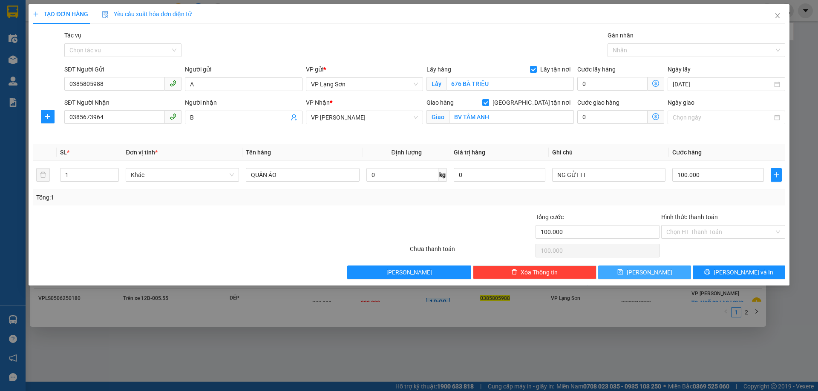
click at [623, 273] on icon "save" at bounding box center [620, 273] width 6 height 6
checkbox input "false"
type input "0"
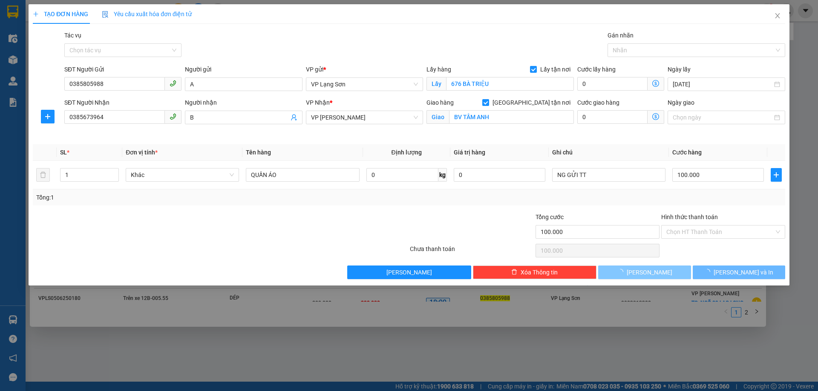
type input "0"
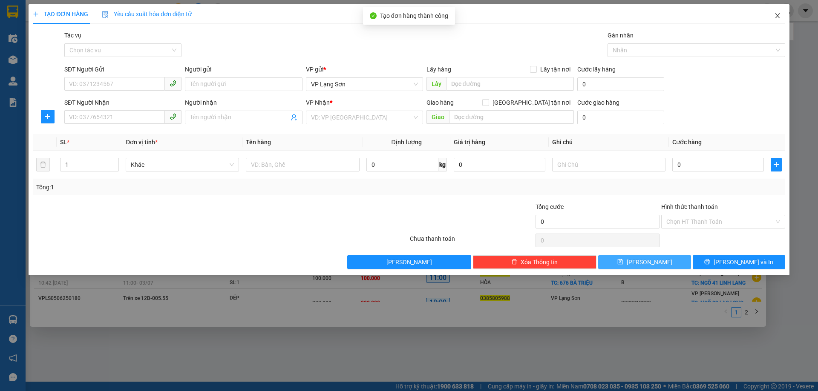
click at [778, 16] on icon "close" at bounding box center [777, 15] width 7 height 7
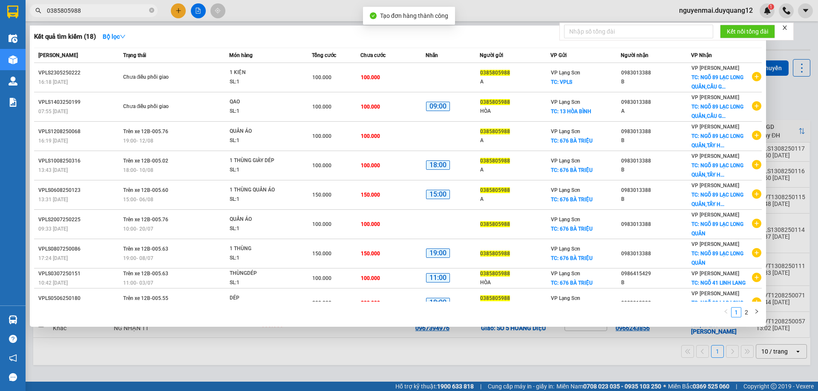
click at [795, 94] on div at bounding box center [409, 195] width 818 height 391
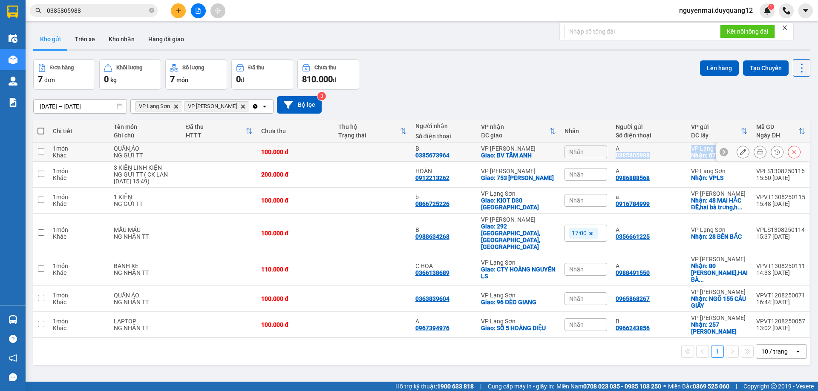
drag, startPoint x: 612, startPoint y: 159, endPoint x: 704, endPoint y: 160, distance: 92.9
click at [704, 160] on tr "1 món Khác QUẦN ÁO NG GỬI TT 100.000 đ B 0385673964 VP Minh Khai Giao: BV TÂM A…" at bounding box center [421, 152] width 777 height 19
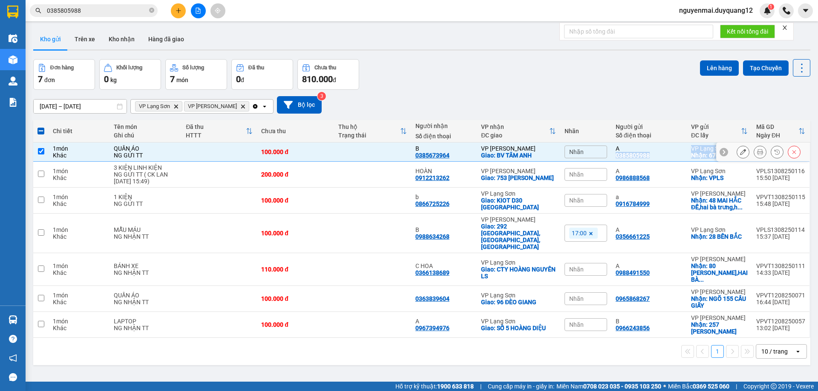
copy tr "0385805988 VP Lạng Sơn Nhận: 676 BÀ TRIỆU"
drag, startPoint x: 613, startPoint y: 100, endPoint x: 432, endPoint y: 110, distance: 180.9
click at [612, 99] on div "11/08/2025 – 13/08/2025 Press the down arrow key to interact with the calendar …" at bounding box center [421, 104] width 777 height 17
click at [38, 154] on input "checkbox" at bounding box center [41, 151] width 6 height 6
checkbox input "false"
